Goal: Check status: Check status

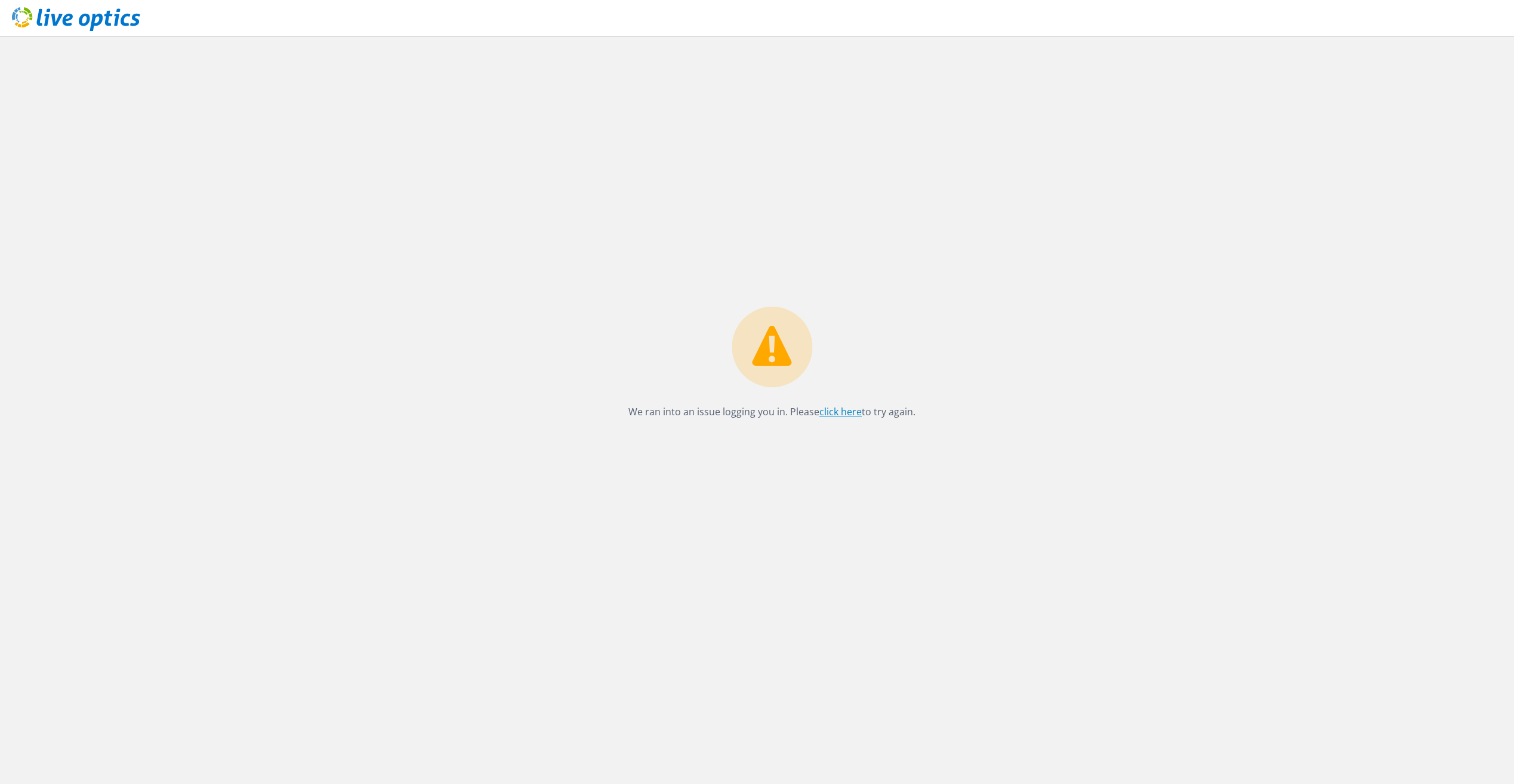
click at [848, 414] on link "click here" at bounding box center [840, 411] width 42 height 13
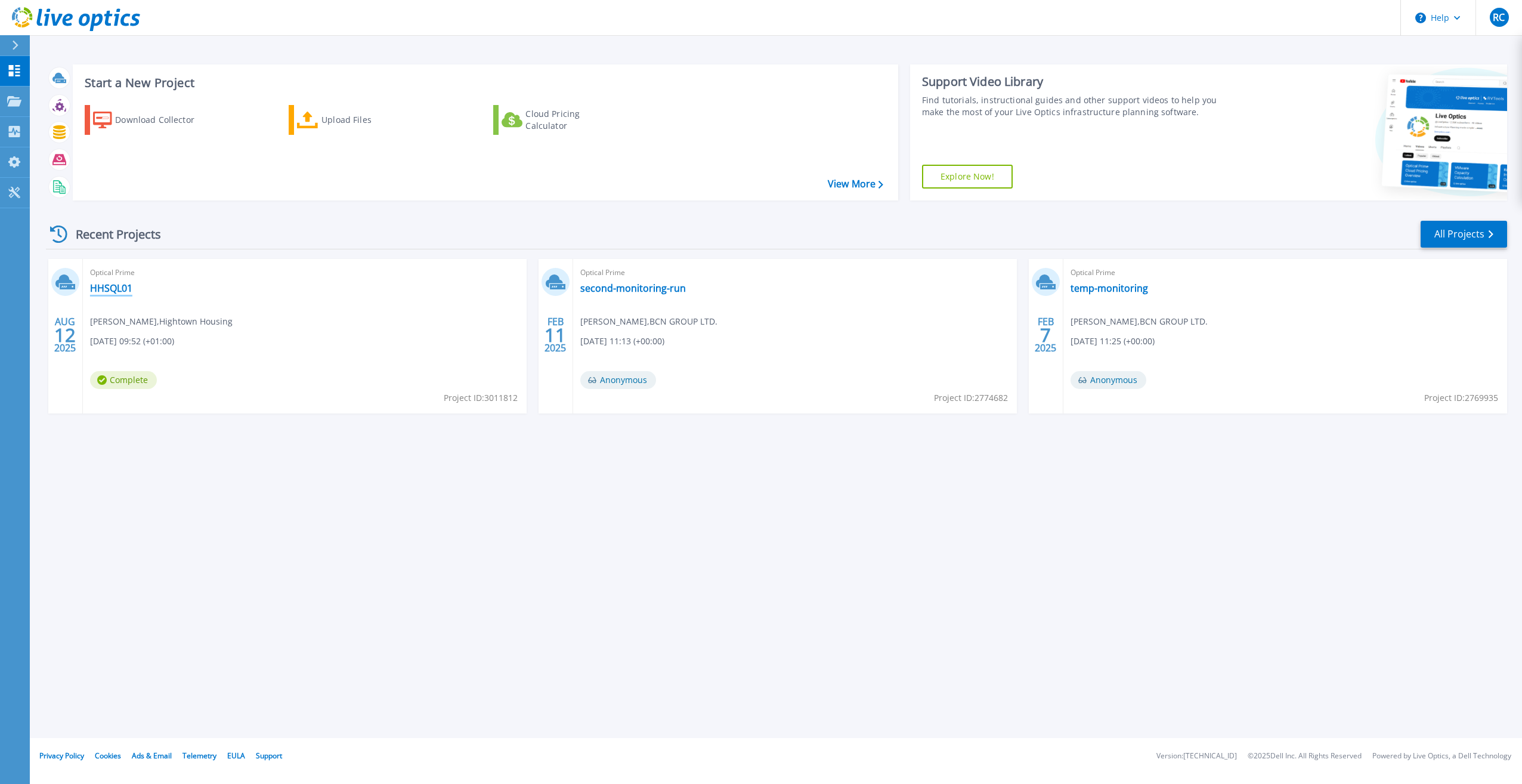
click at [126, 289] on link "HHSQL01" at bounding box center [111, 288] width 42 height 12
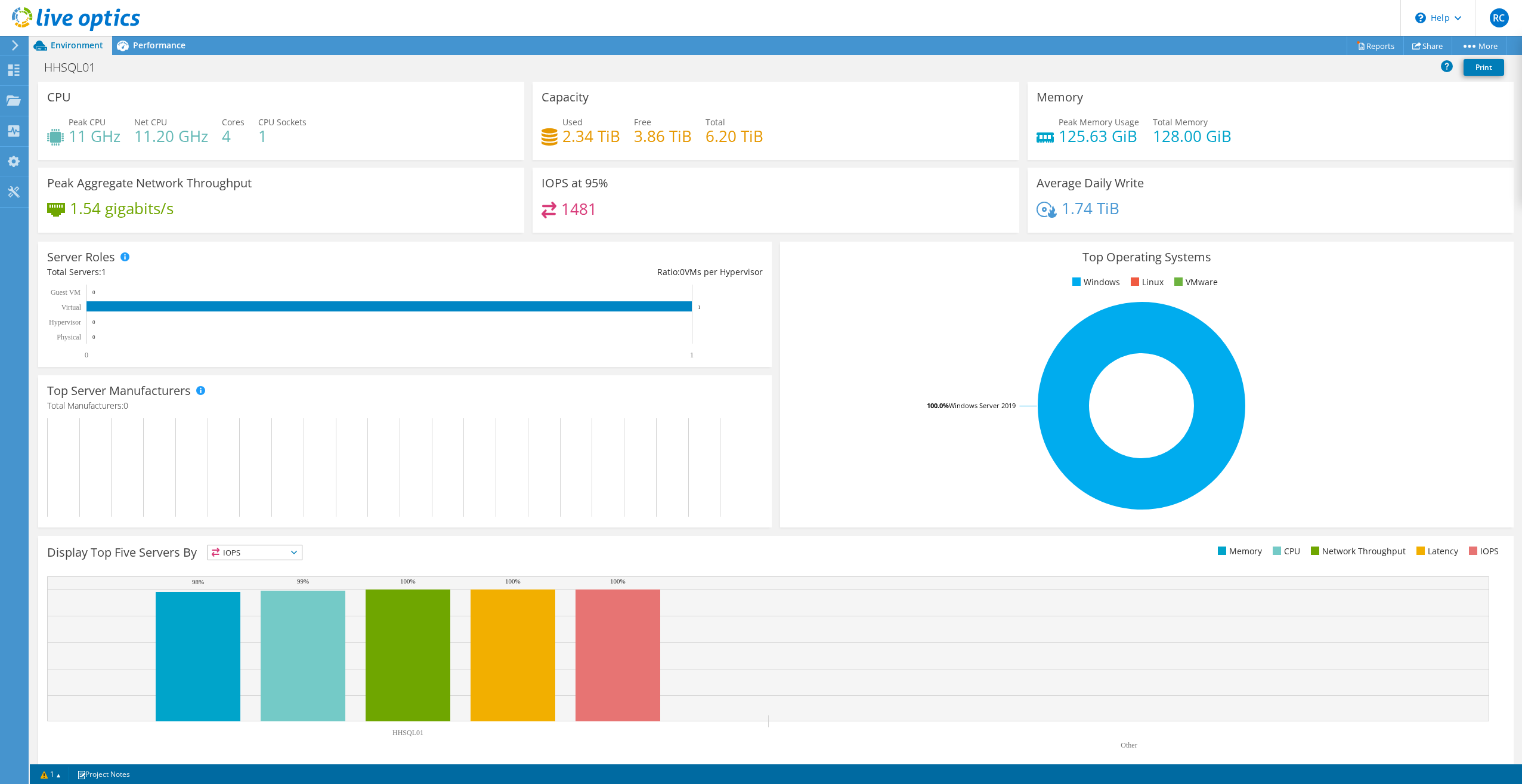
click at [1199, 133] on h4 "128.00 GiB" at bounding box center [1192, 135] width 78 height 13
click at [1114, 133] on h4 "125.63 GiB" at bounding box center [1099, 135] width 80 height 13
click at [1182, 132] on h4 "128.00 GiB" at bounding box center [1192, 135] width 78 height 13
click at [142, 37] on div "Performance" at bounding box center [153, 45] width 82 height 19
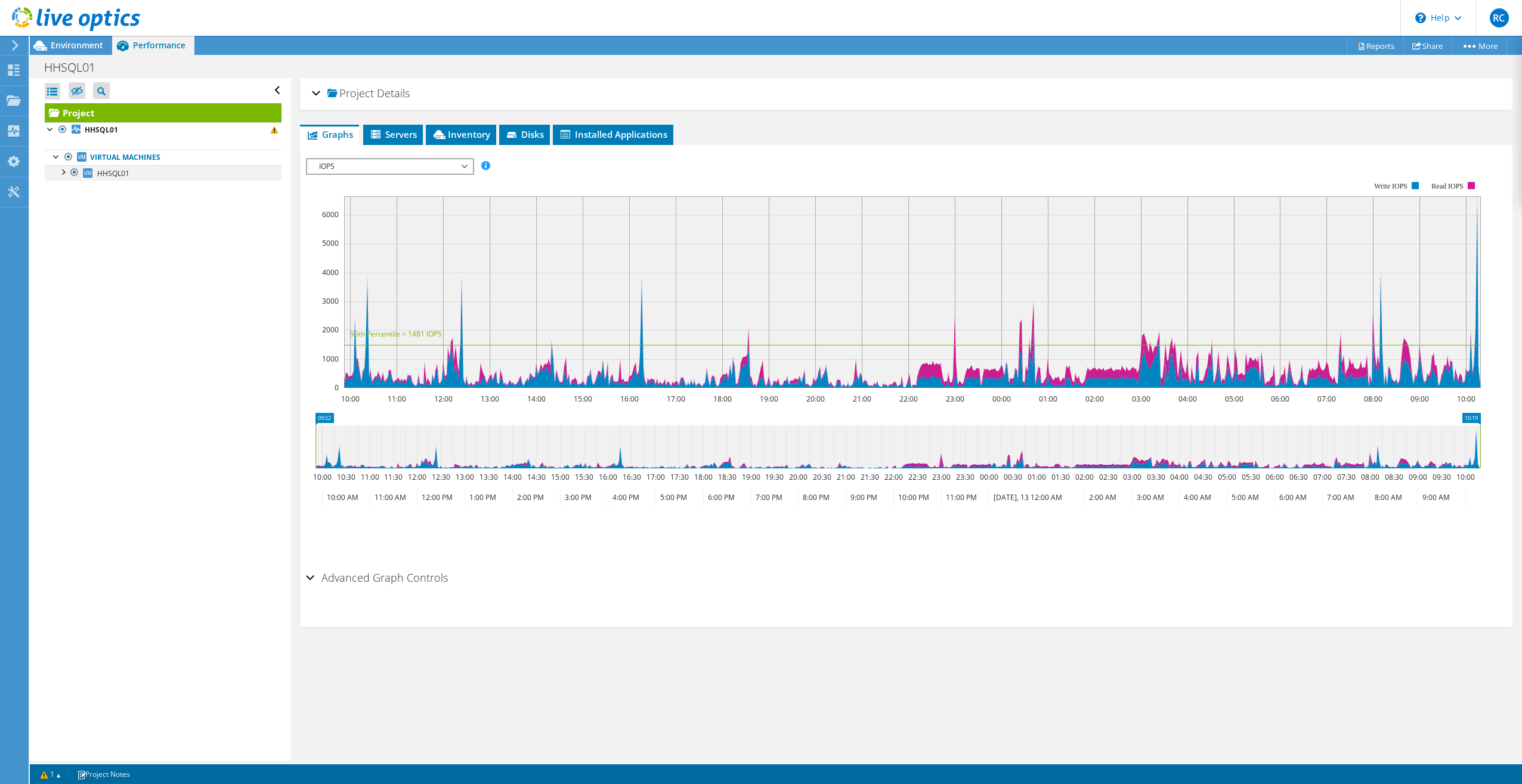
click at [59, 172] on div at bounding box center [63, 172] width 12 height 12
click at [391, 140] on li "Servers" at bounding box center [393, 134] width 60 height 21
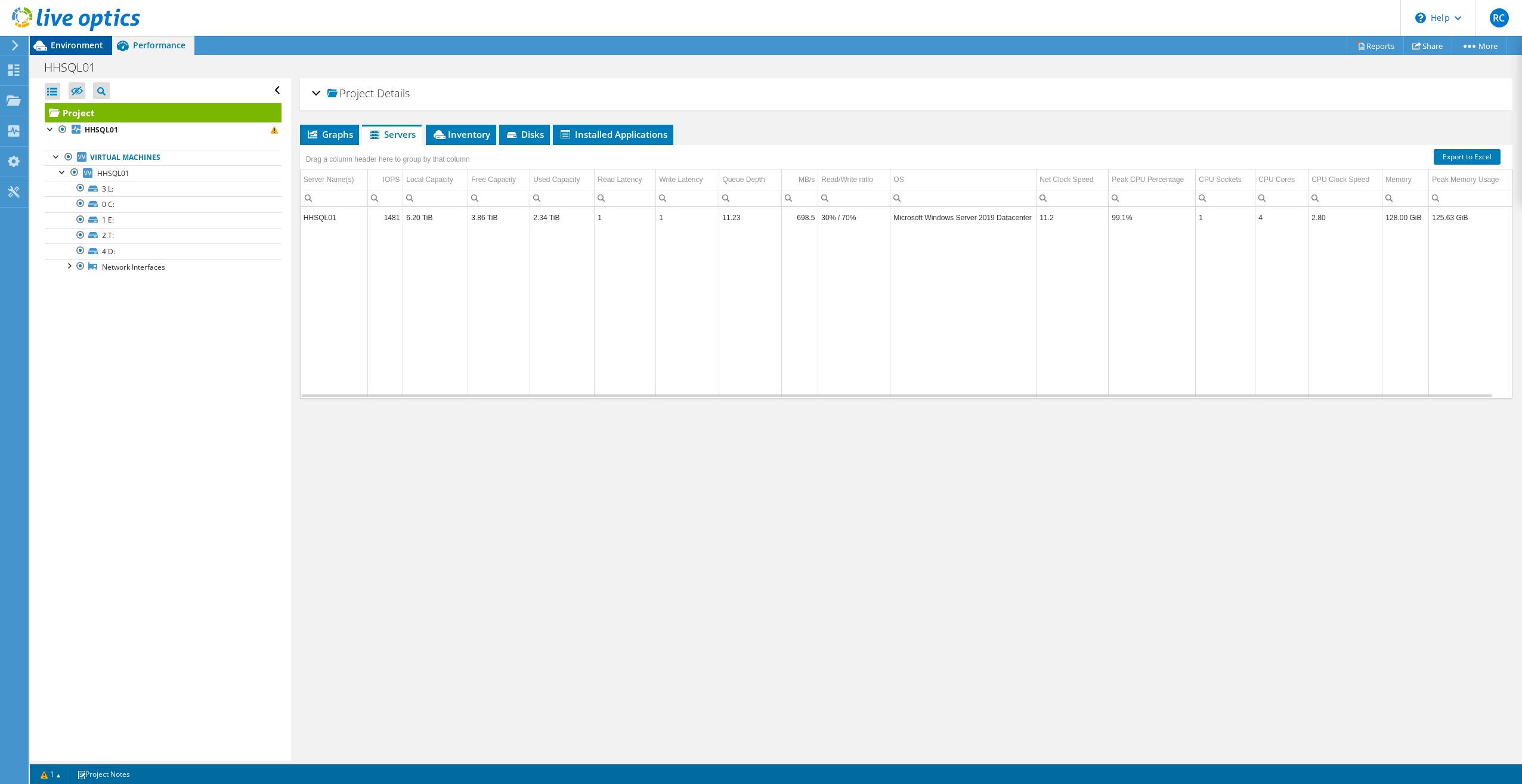
click at [68, 49] on span "Environment" at bounding box center [77, 45] width 53 height 12
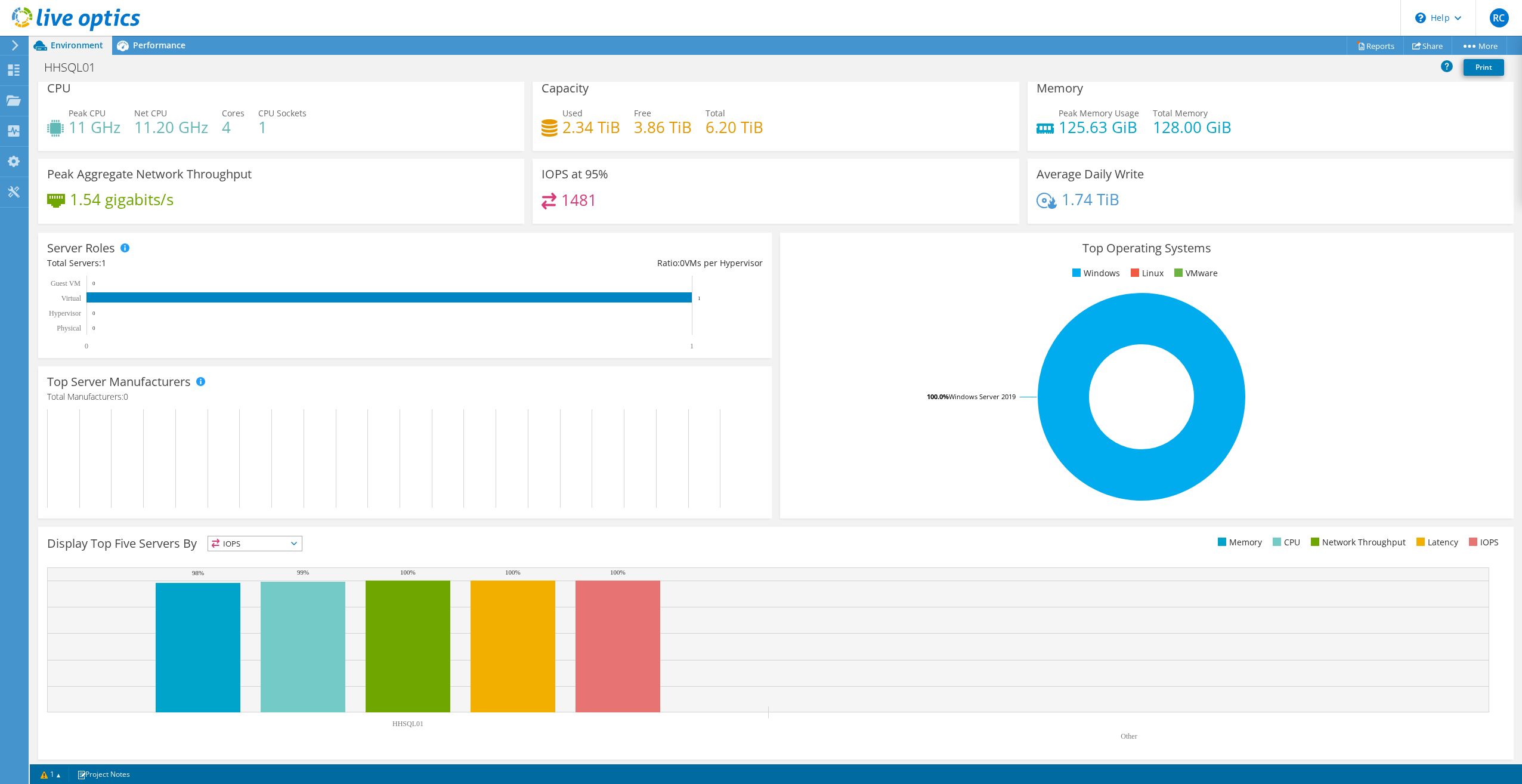
scroll to position [13, 0]
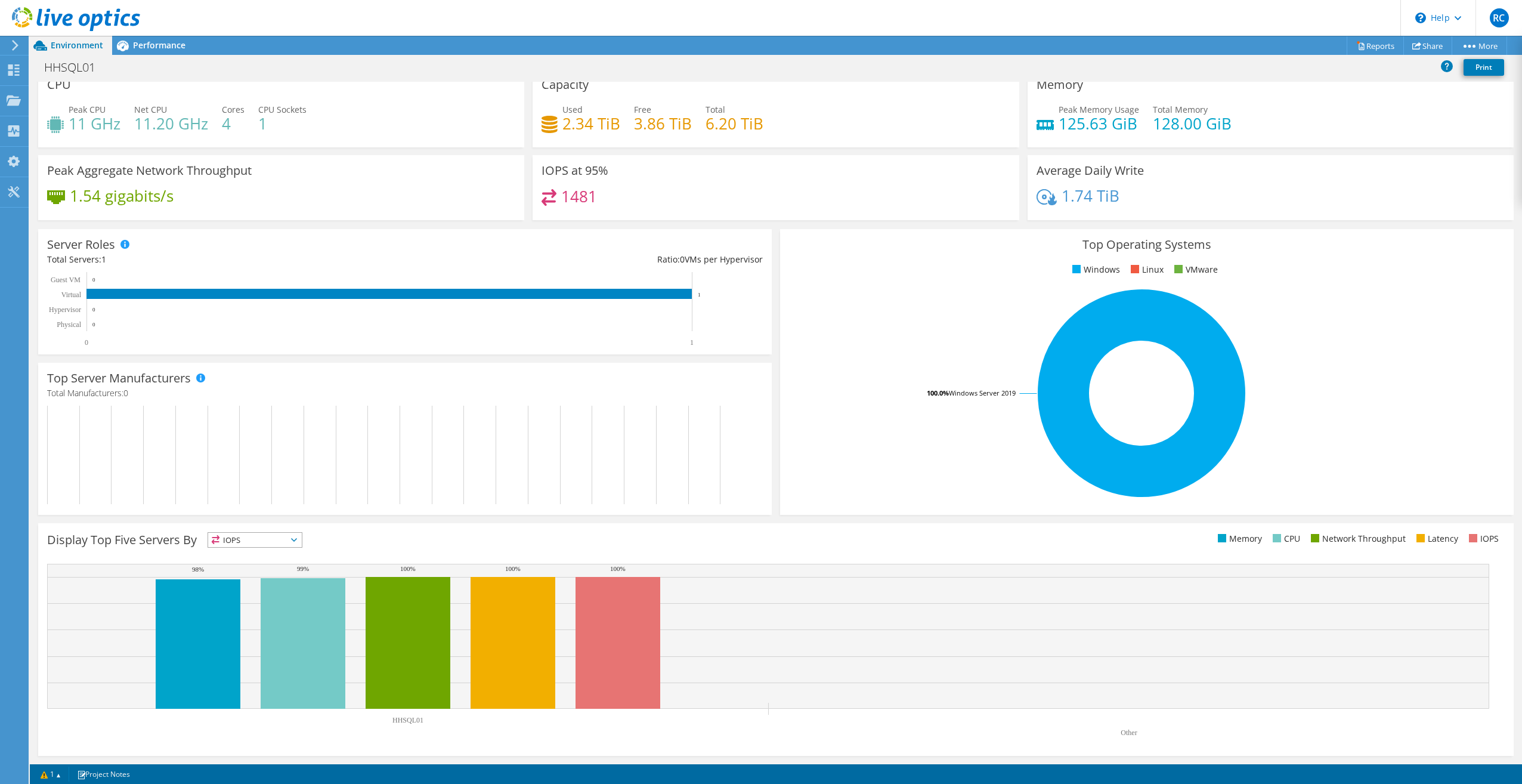
click at [301, 540] on span "IOPS" at bounding box center [255, 539] width 94 height 15
